Goal: Task Accomplishment & Management: Complete application form

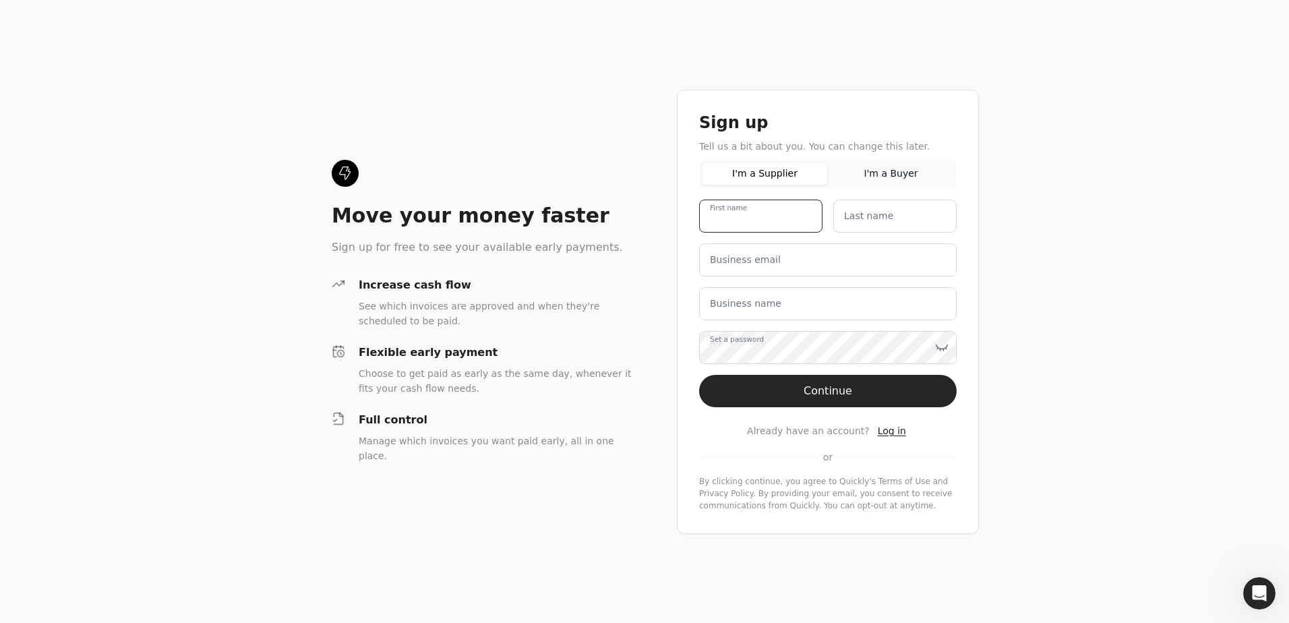
click at [712, 217] on name "First name" at bounding box center [760, 216] width 123 height 33
type name "RJC AR"
click at [712, 223] on name "Last name" at bounding box center [894, 216] width 123 height 33
type name "RJC AR"
click at [712, 255] on email "Business email" at bounding box center [828, 259] width 258 height 33
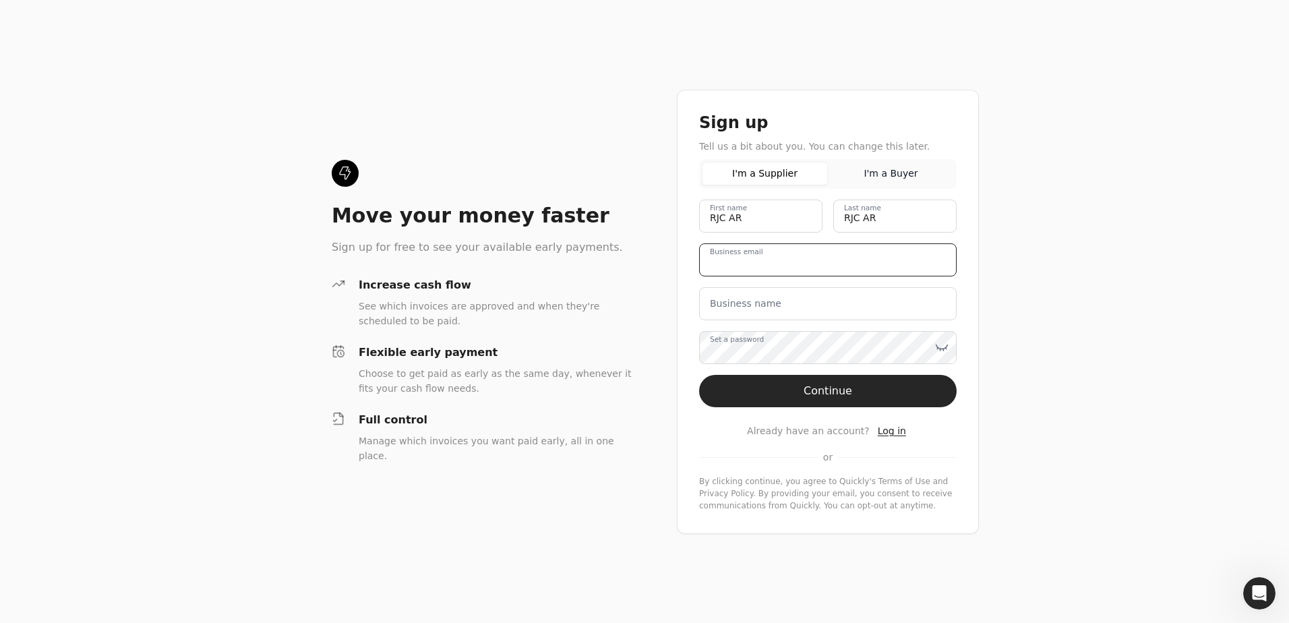
click at [712, 265] on email "Business email" at bounding box center [828, 259] width 258 height 33
paste email "[EMAIL_ADDRESS][DOMAIN_NAME]"
type email "[EMAIL_ADDRESS][DOMAIN_NAME]"
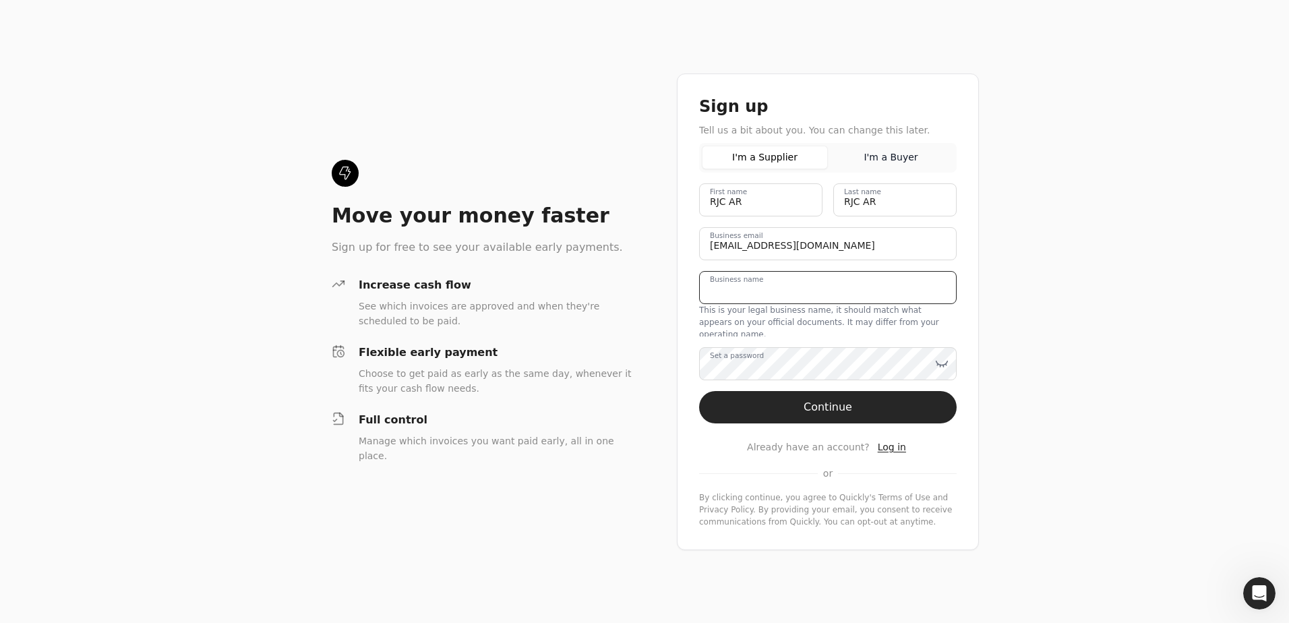
click at [712, 304] on name "Business name" at bounding box center [828, 287] width 258 height 33
type name "RJC Engineering"
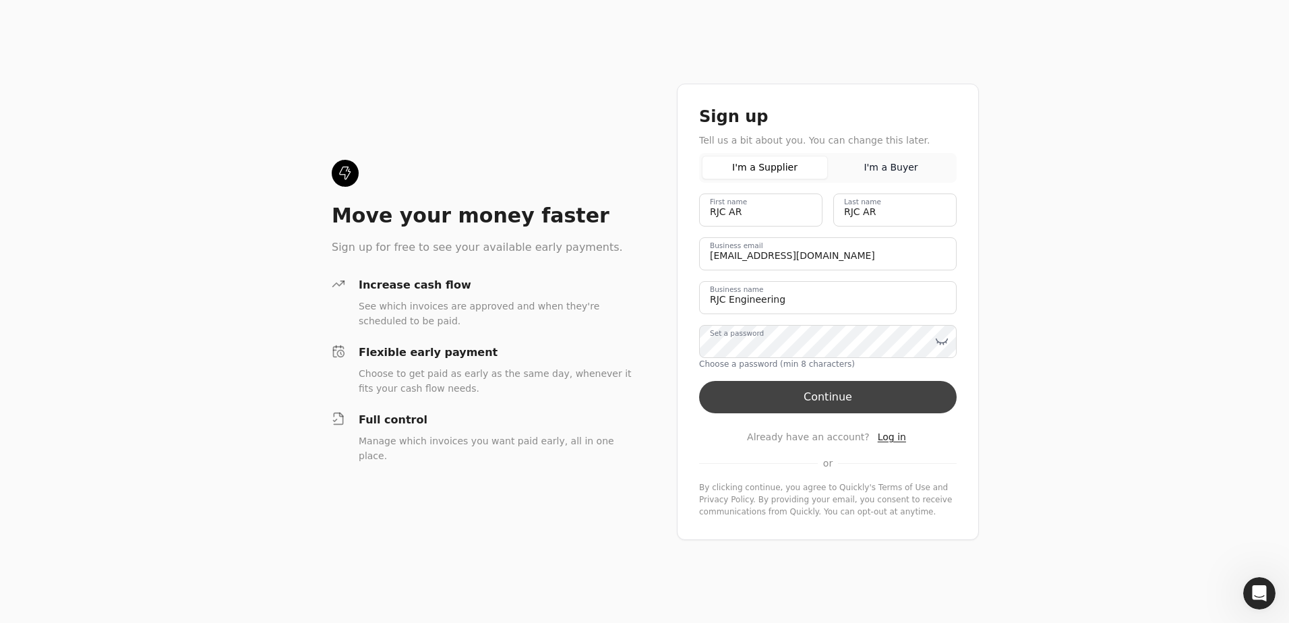
click at [712, 390] on button "Continue" at bounding box center [828, 397] width 258 height 32
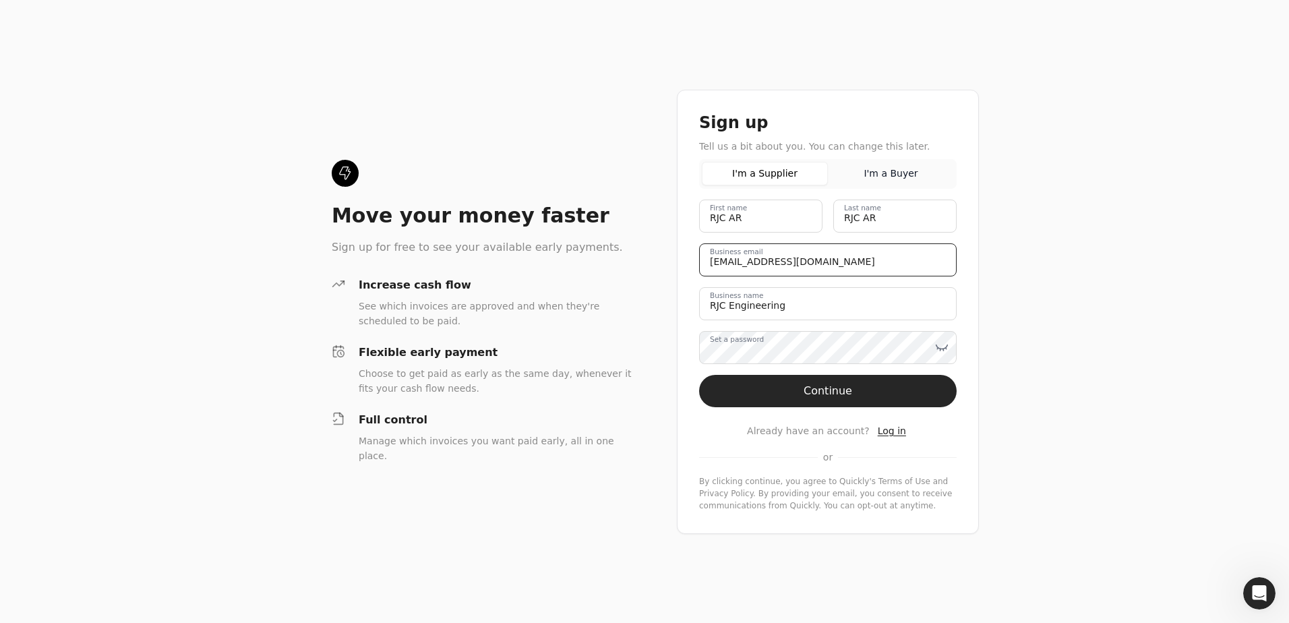
drag, startPoint x: 824, startPoint y: 263, endPoint x: 708, endPoint y: 263, distance: 116.6
click at [708, 263] on email "[EMAIL_ADDRESS][DOMAIN_NAME]" at bounding box center [828, 259] width 258 height 33
click at [712, 202] on div "Move your money faster Sign up for free to see your available early payments. I…" at bounding box center [644, 311] width 1289 height 623
click at [712, 484] on div "By clicking continue, you agree to Quickly's Terms of Use and Privacy Policy . …" at bounding box center [828, 493] width 258 height 36
